Goal: Check status

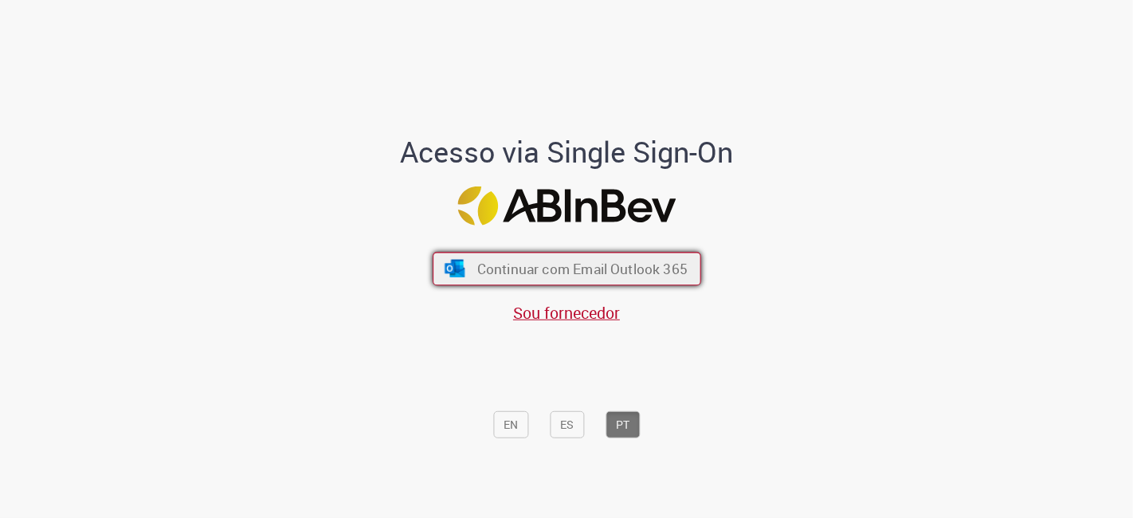
click at [587, 259] on button "Continuar com Email Outlook 365" at bounding box center [566, 268] width 268 height 33
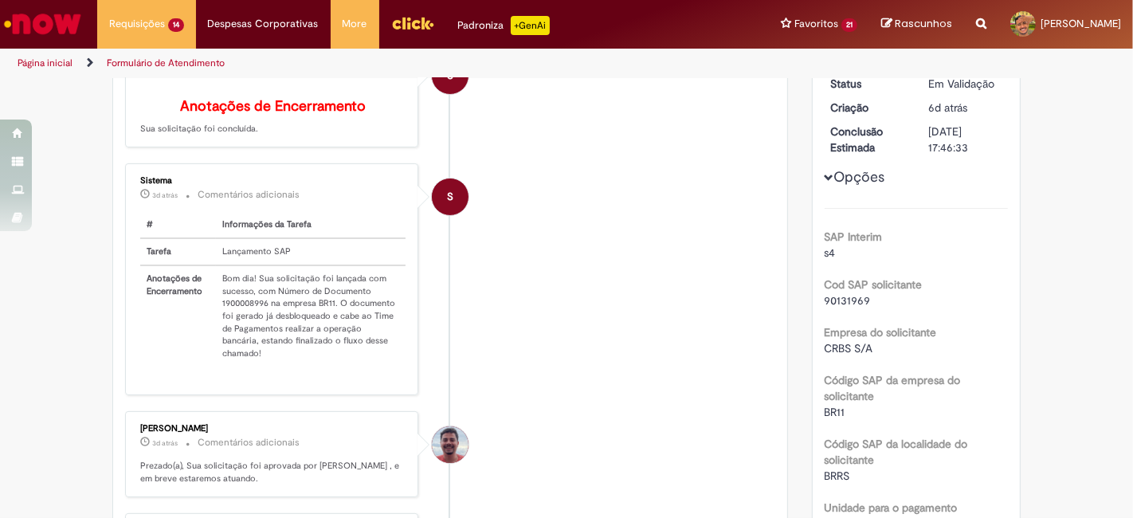
scroll to position [236, 0]
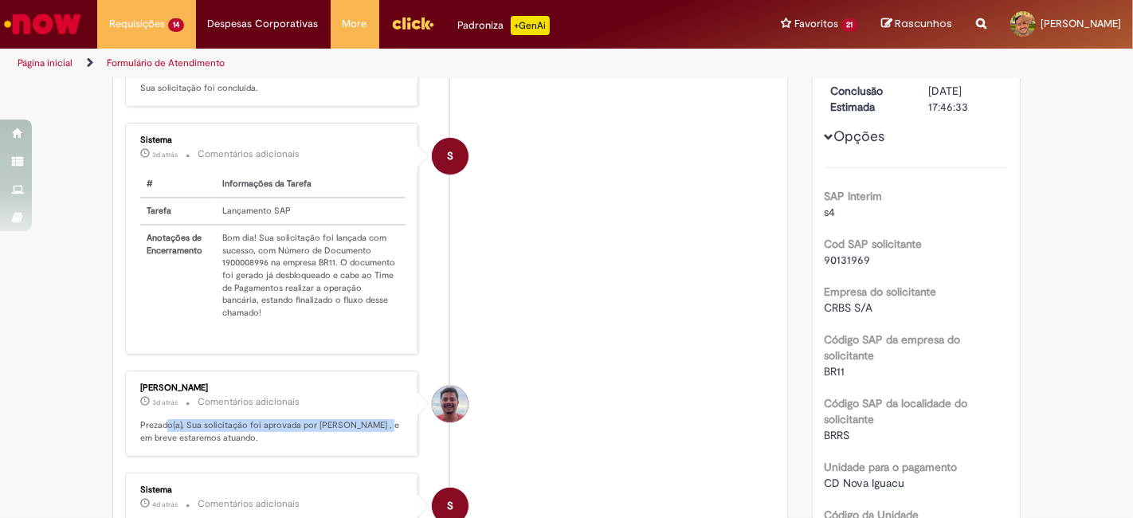
drag, startPoint x: 211, startPoint y: 420, endPoint x: 370, endPoint y: 421, distance: 159.3
click at [370, 421] on p "Prezado(a), Sua solicitação foi aprovada por [PERSON_NAME] , e em breve estarem…" at bounding box center [272, 431] width 265 height 25
click at [564, 338] on li "S Sistema 3d atrás 3 dias atrás Comentários adicionais # Informações da Tarefa …" at bounding box center [450, 238] width 650 height 231
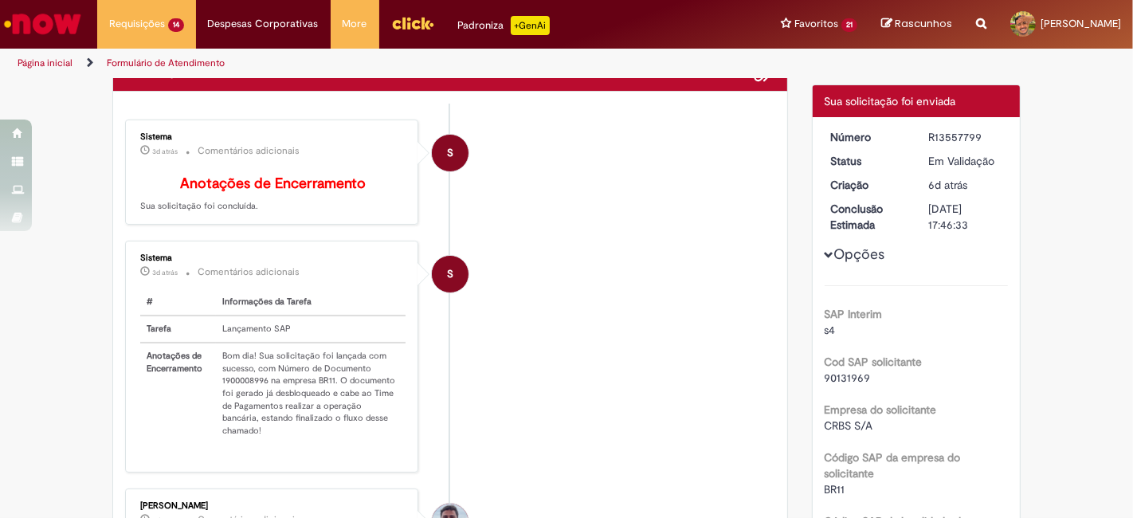
click at [234, 390] on td "Bom dia! Sua solicitação foi lançada com sucesso, com Número de Documento 19000…" at bounding box center [311, 392] width 190 height 101
copy td "1900008996"
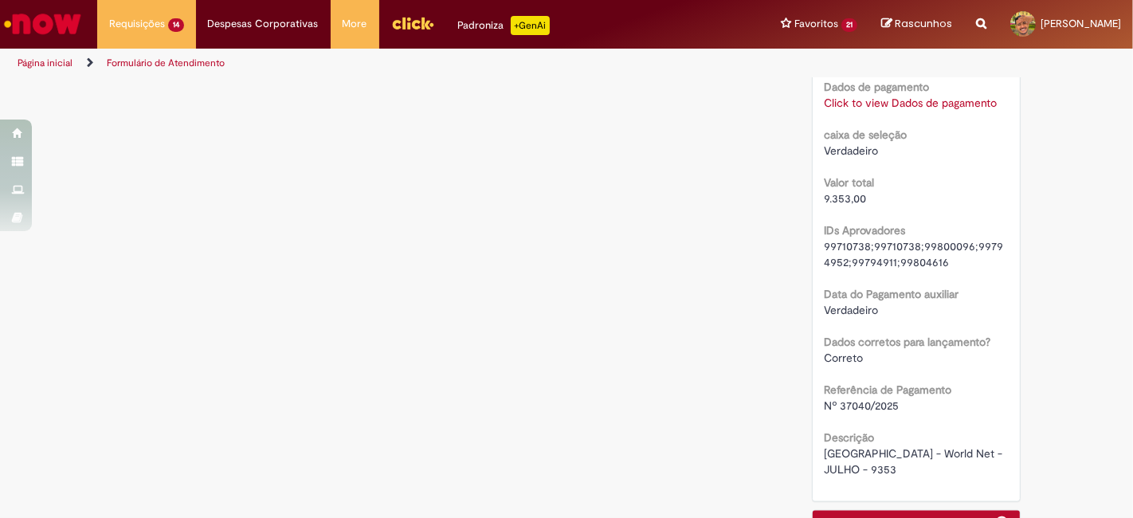
scroll to position [1716, 0]
